Goal: Check status: Check status

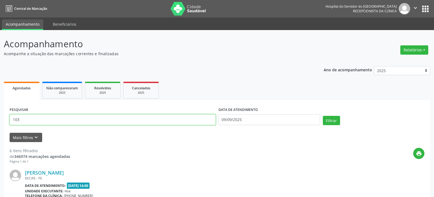
click at [46, 118] on input "103" at bounding box center [113, 119] width 206 height 11
type input "1"
type input "10354190415"
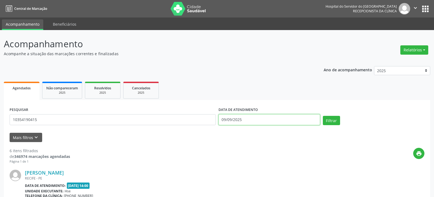
drag, startPoint x: 267, startPoint y: 118, endPoint x: 267, endPoint y: 127, distance: 8.8
click at [267, 121] on input "09/09/2025" at bounding box center [269, 119] width 102 height 11
drag, startPoint x: 263, startPoint y: 160, endPoint x: 266, endPoint y: 151, distance: 9.6
click at [263, 160] on div "print" at bounding box center [247, 156] width 354 height 16
click at [258, 119] on input "09/09/2025" at bounding box center [269, 119] width 102 height 11
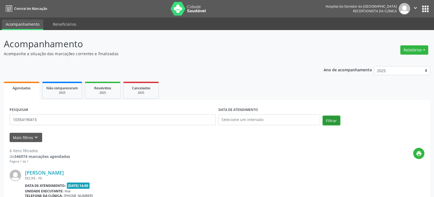
click at [329, 122] on button "Filtrar" at bounding box center [331, 120] width 17 height 9
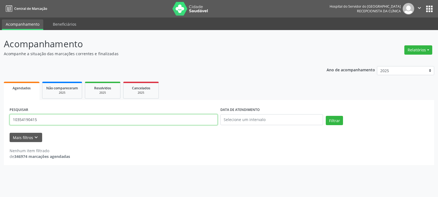
click at [72, 120] on input "10354190415" at bounding box center [114, 119] width 208 height 11
type input "1"
type input "gilson clecio de lima"
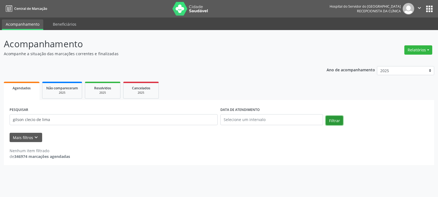
click at [339, 121] on button "Filtrar" at bounding box center [334, 120] width 17 height 9
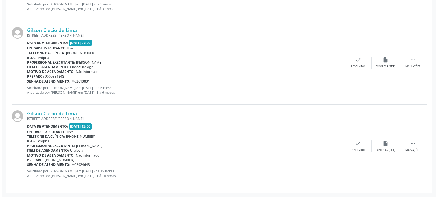
scroll to position [227, 0]
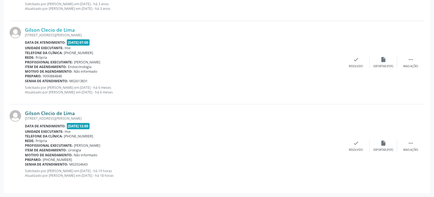
click at [50, 113] on link "Gilson Clecio de Lima" at bounding box center [50, 113] width 50 height 6
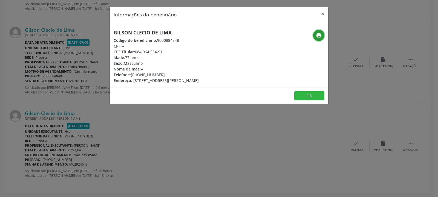
click at [320, 37] on icon "print" at bounding box center [319, 35] width 6 height 6
